Goal: Task Accomplishment & Management: Complete application form

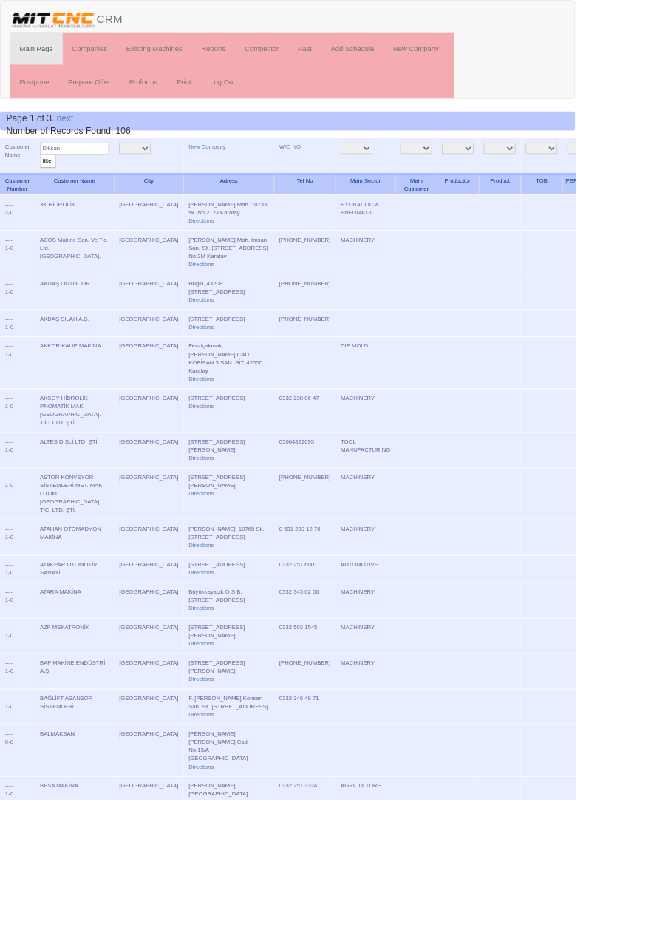
type input "Diksan"
click at [47, 180] on input "filter" at bounding box center [56, 188] width 18 height 16
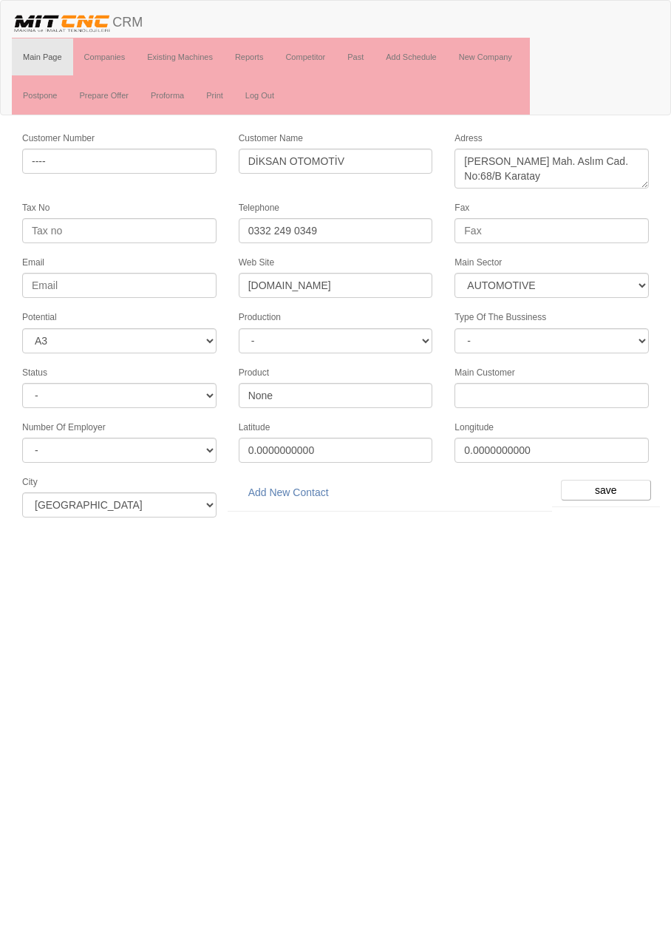
select select "370"
select select "3"
click at [316, 484] on link "Add New Contact" at bounding box center [289, 492] width 100 height 25
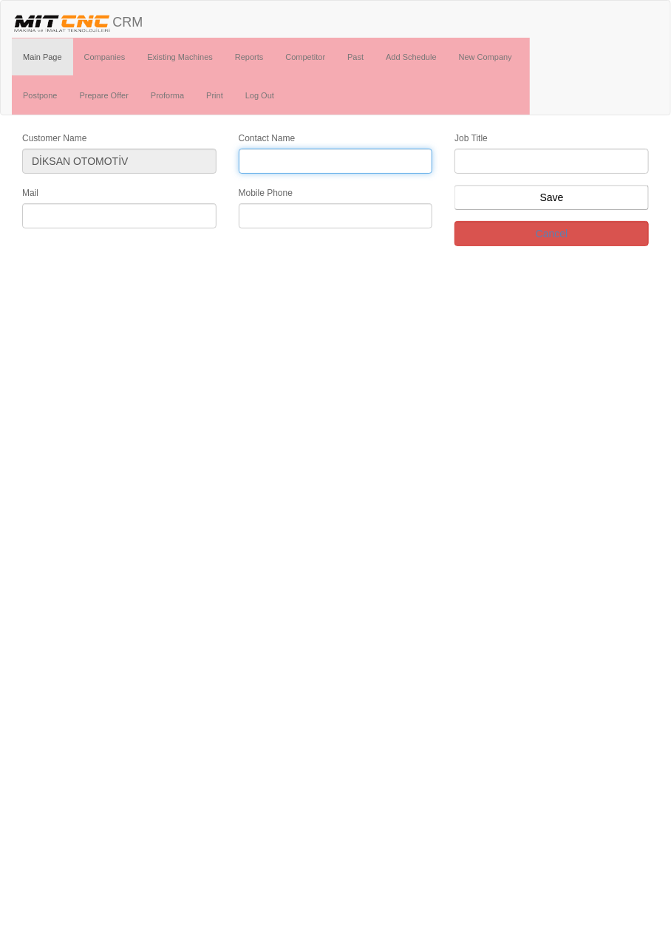
click at [328, 158] on input "Contact Name" at bounding box center [336, 161] width 194 height 25
type input "[PERSON_NAME] [PERSON_NAME]"
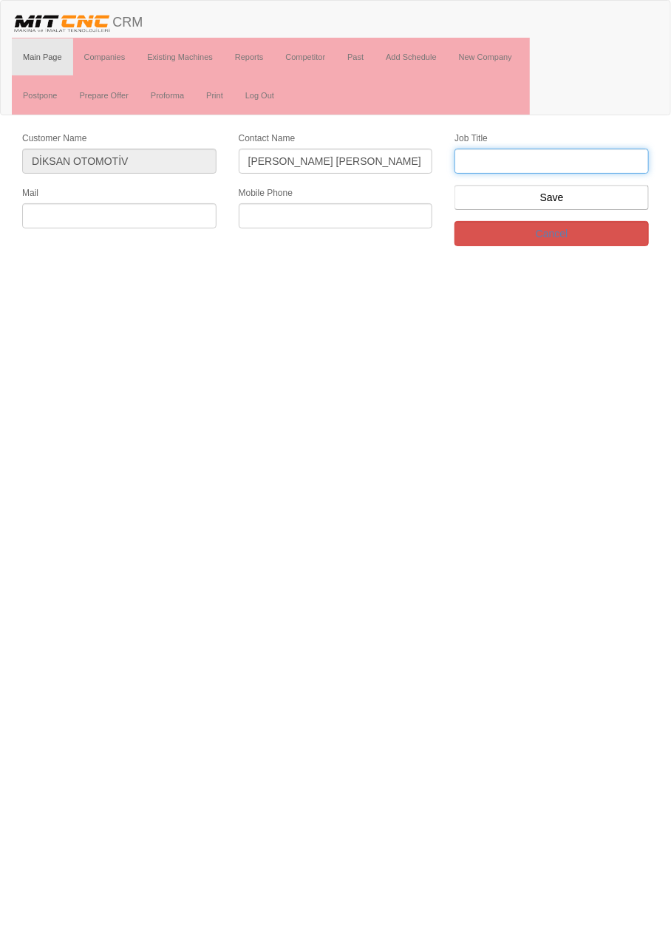
click at [532, 160] on input "text" at bounding box center [552, 161] width 194 height 25
click at [474, 160] on input "kgenel Müdür" at bounding box center [552, 161] width 194 height 25
type input "Genel Müdür"
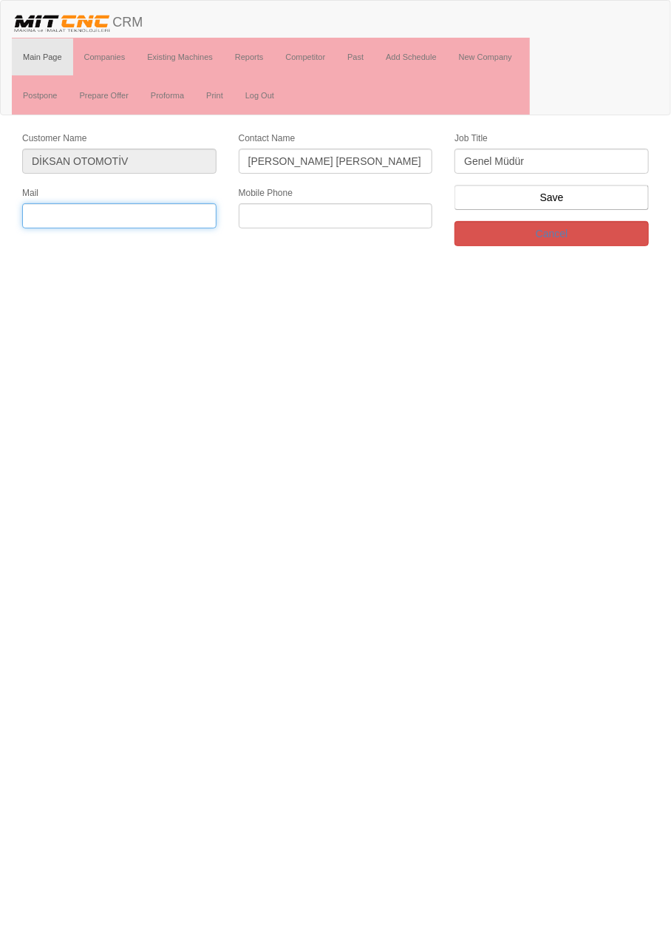
click at [150, 207] on input "text" at bounding box center [119, 215] width 194 height 25
type input "s"
click at [67, 211] on input "diksan.diksan" at bounding box center [119, 215] width 194 height 25
click at [166, 210] on input "diksan@diksan" at bounding box center [119, 215] width 194 height 25
type input "[EMAIL_ADDRESS][DOMAIN_NAME]"
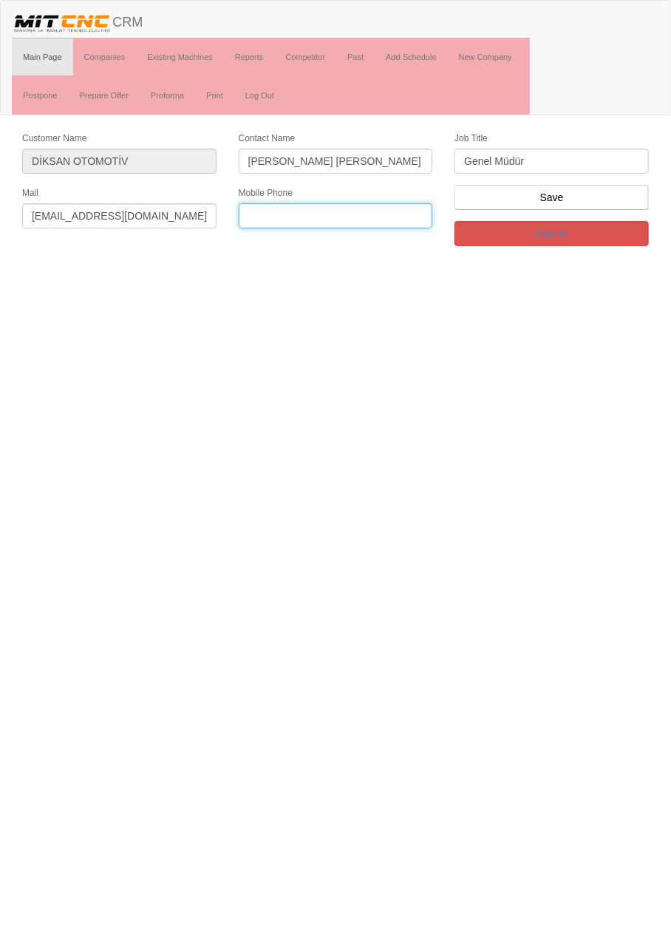
click at [346, 217] on input "text" at bounding box center [336, 215] width 194 height 25
type input "0533 436 8491"
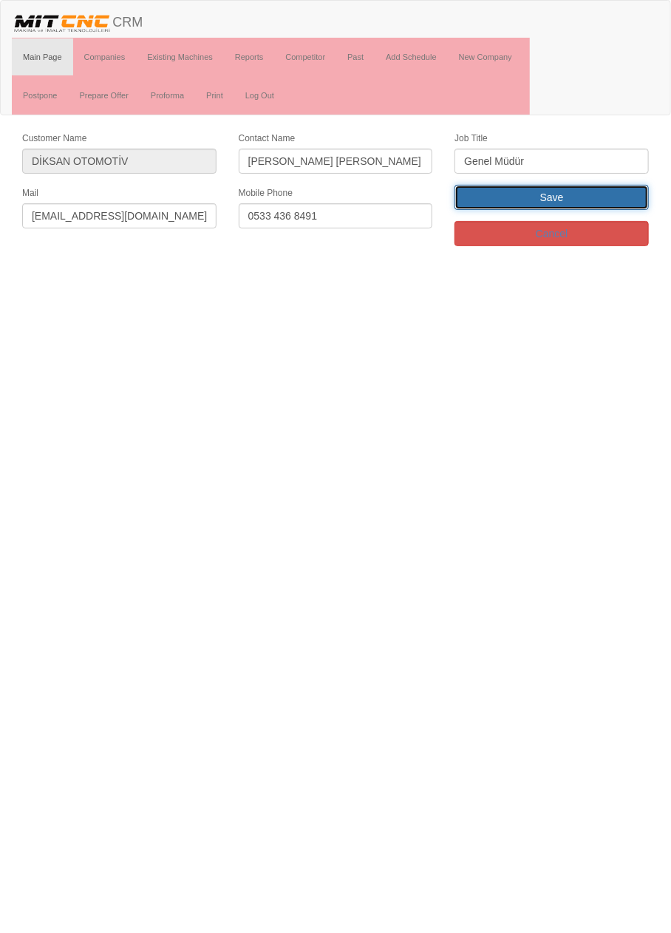
click at [600, 197] on input "Save" at bounding box center [552, 197] width 194 height 25
